Goal: Obtain resource: Obtain resource

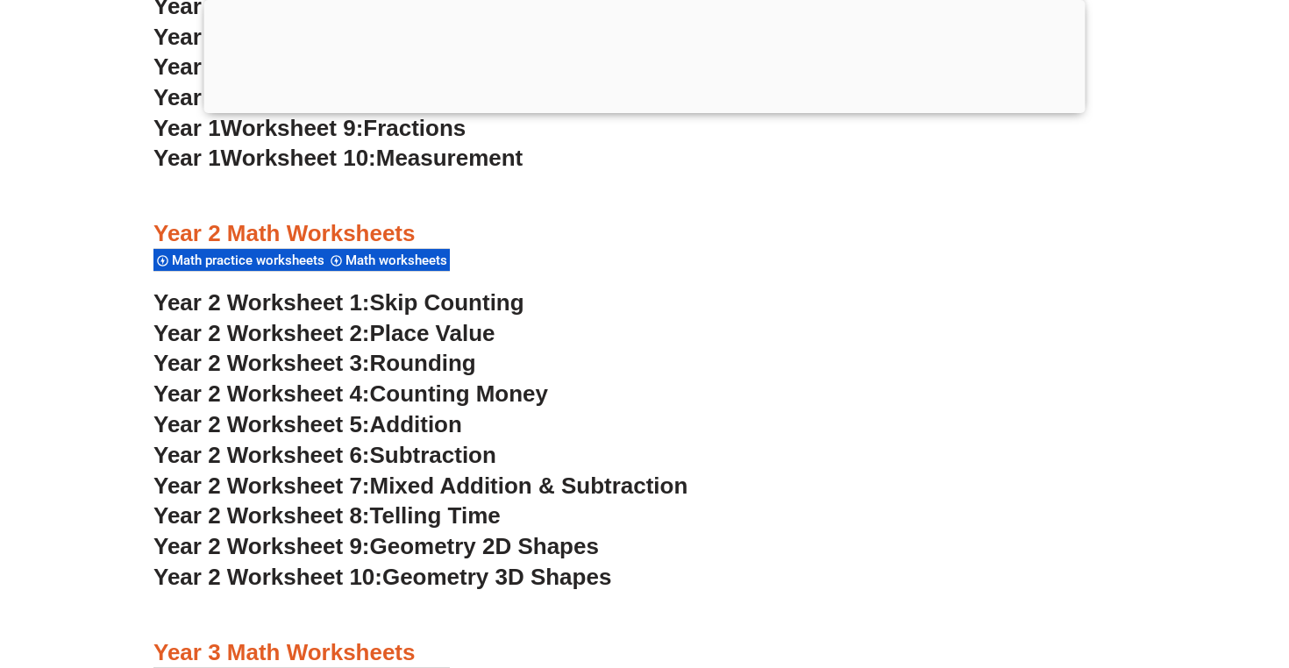
scroll to position [1973, 0]
click at [301, 295] on span "Year 2 Worksheet 1:" at bounding box center [261, 301] width 217 height 26
click at [381, 328] on span "Place Value" at bounding box center [432, 332] width 125 height 26
click at [405, 367] on span "Rounding" at bounding box center [423, 362] width 106 height 26
click at [402, 389] on span "Counting Money" at bounding box center [459, 393] width 179 height 26
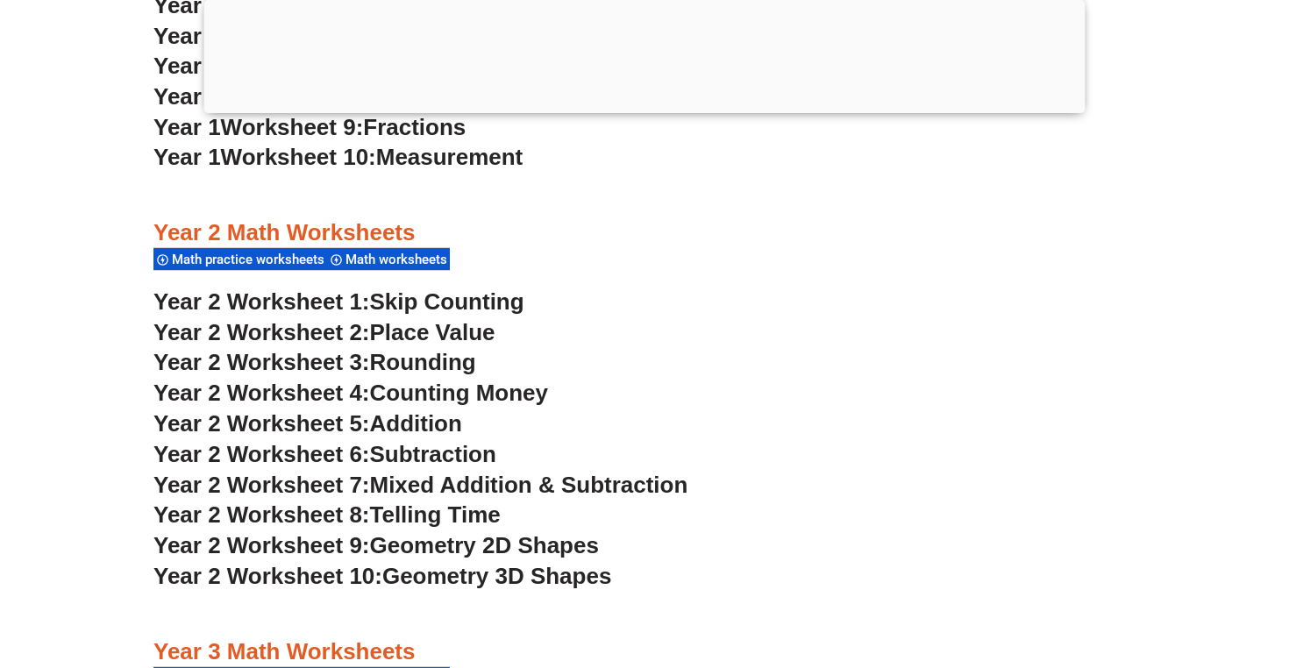
click at [408, 423] on span "Addition" at bounding box center [416, 423] width 92 height 26
click at [399, 453] on span "Subtraction" at bounding box center [433, 454] width 126 height 26
click at [386, 485] on span "Mixed Addition & Subtraction" at bounding box center [529, 485] width 318 height 26
click at [338, 506] on span "Year 2 Worksheet 8:" at bounding box center [261, 515] width 217 height 26
click at [442, 544] on span "Geometry 2D Shapes" at bounding box center [484, 545] width 229 height 26
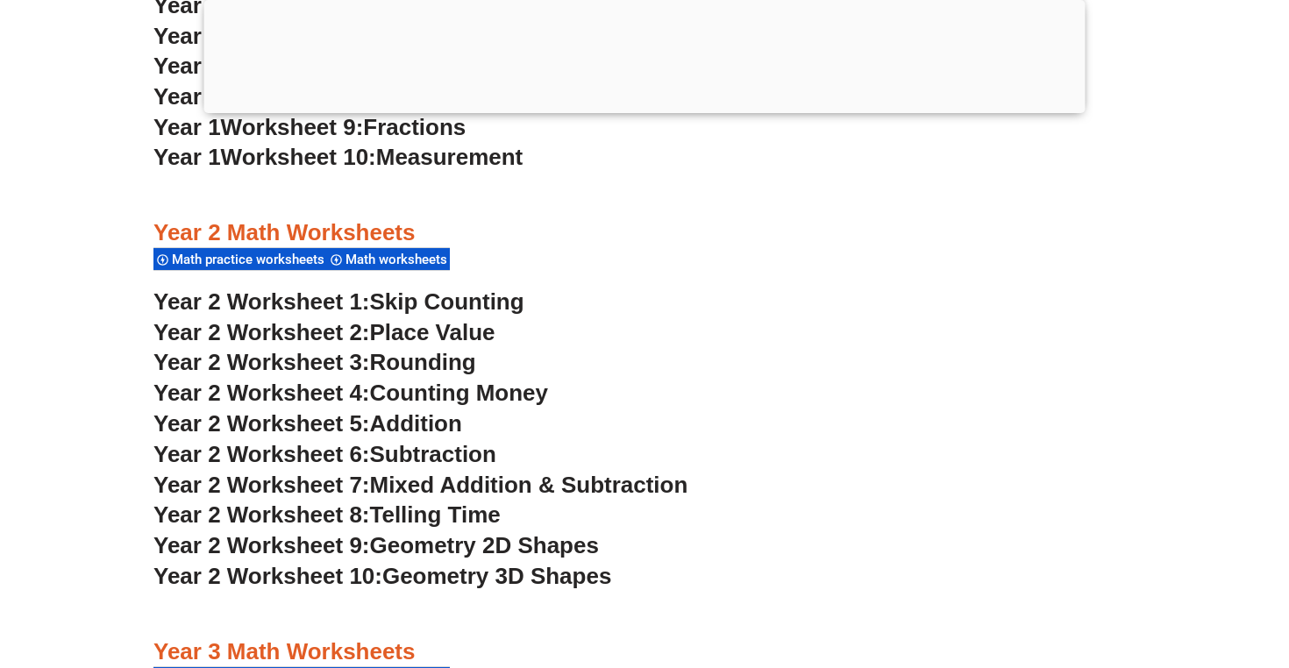
click at [425, 576] on span "Geometry 3D Shapes" at bounding box center [496, 576] width 229 height 26
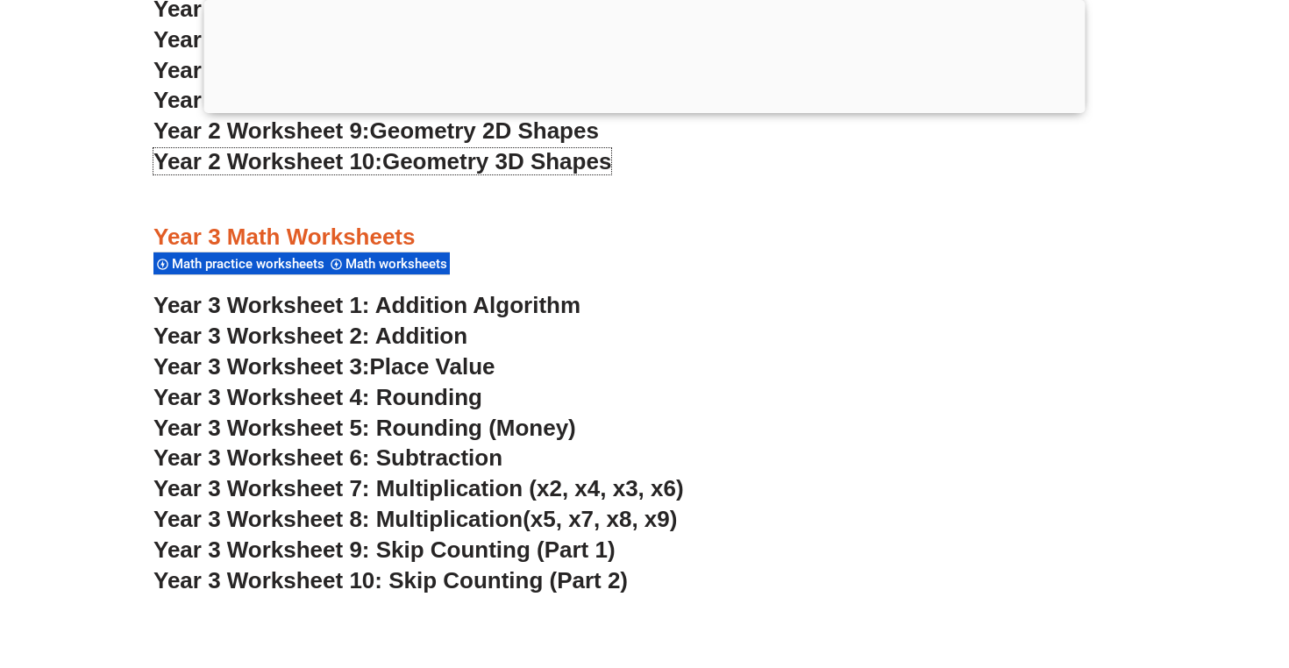
scroll to position [2424, 0]
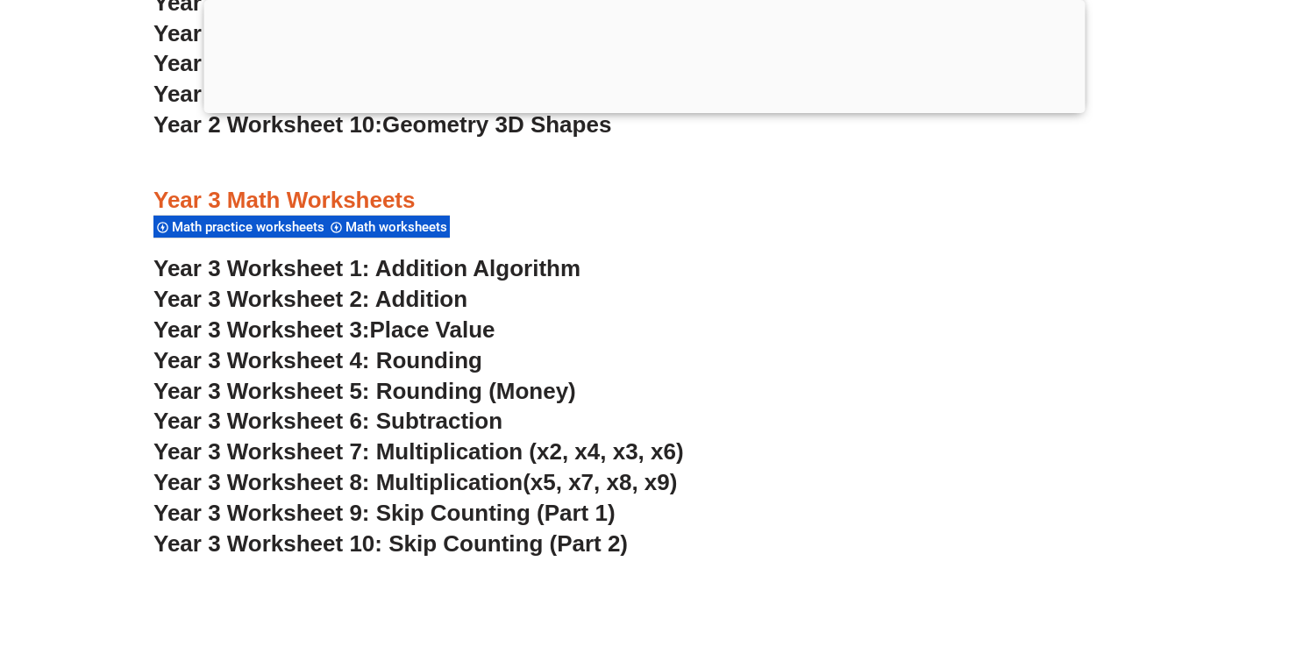
click at [411, 390] on span "Year 3 Worksheet 5: Rounding (Money)" at bounding box center [364, 391] width 423 height 26
click at [297, 338] on span "Year 3 Worksheet 3:" at bounding box center [261, 330] width 217 height 26
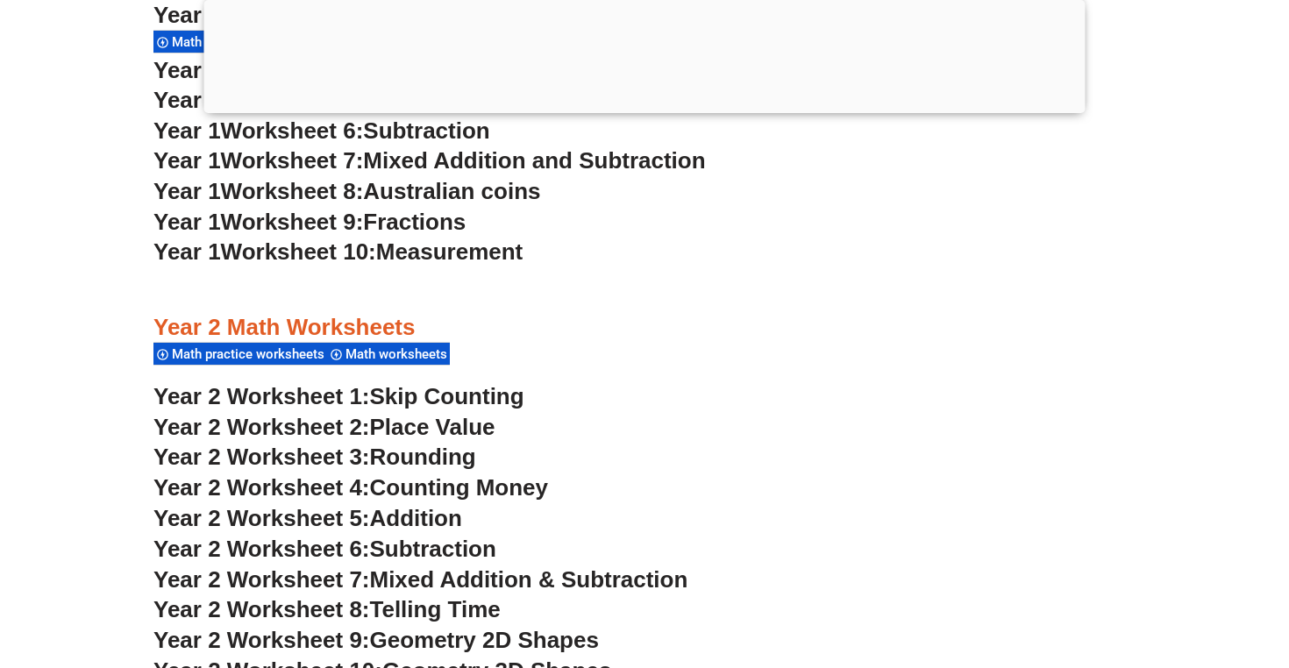
scroll to position [1973, 0]
